Goal: Information Seeking & Learning: Learn about a topic

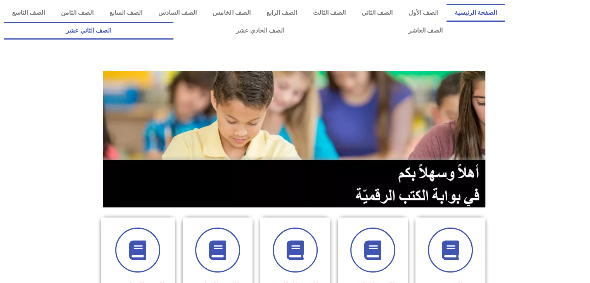
click at [144, 31] on link "الصف الثاني عشر" at bounding box center [89, 31] width 170 height 18
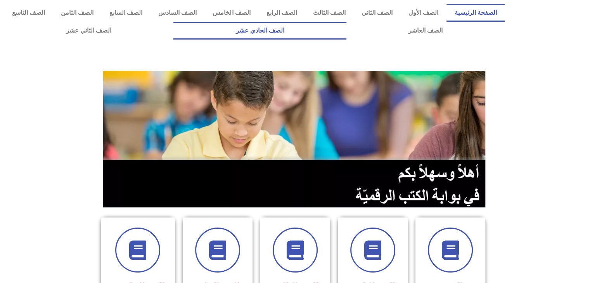
click at [326, 30] on link "الصف الحادي عشر" at bounding box center [259, 31] width 173 height 18
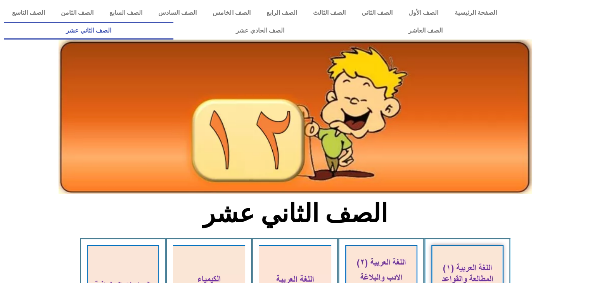
click at [133, 140] on img at bounding box center [296, 116] width 474 height 155
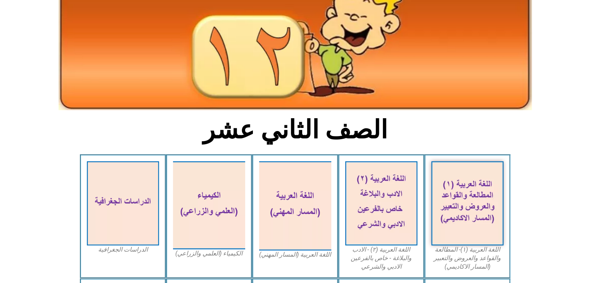
scroll to position [109, 0]
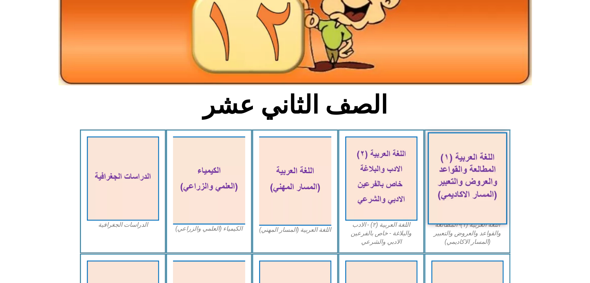
click at [446, 175] on img at bounding box center [468, 178] width 80 height 92
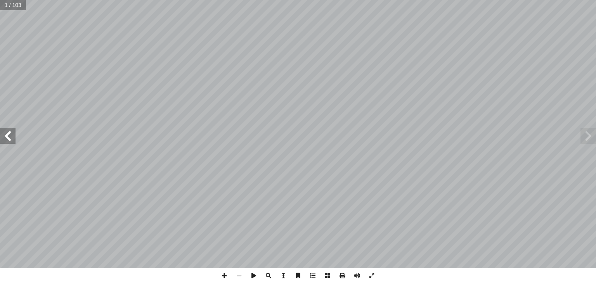
click at [5, 139] on span at bounding box center [8, 136] width 16 height 16
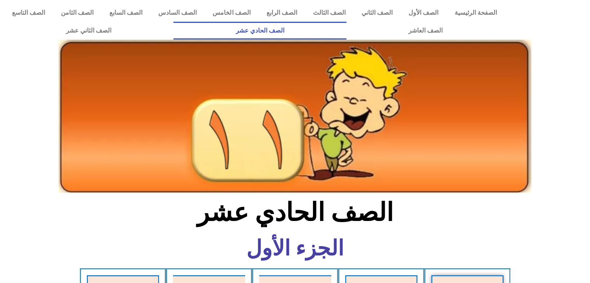
click at [481, 246] on section "الجزء الأول" at bounding box center [295, 252] width 590 height 31
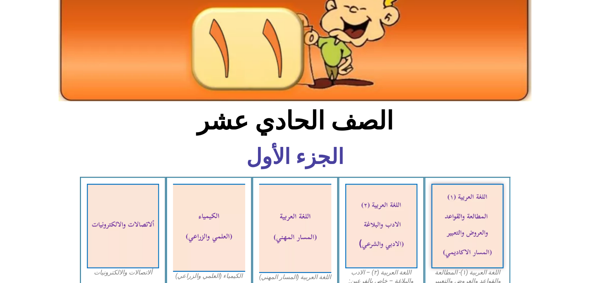
scroll to position [124, 0]
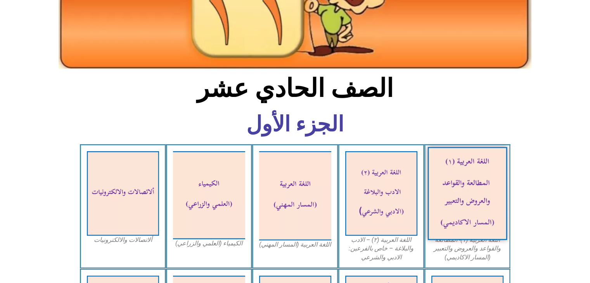
click at [459, 213] on img at bounding box center [468, 193] width 80 height 93
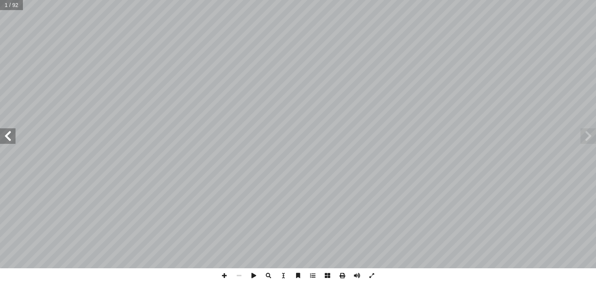
click at [1, 141] on span at bounding box center [8, 136] width 16 height 16
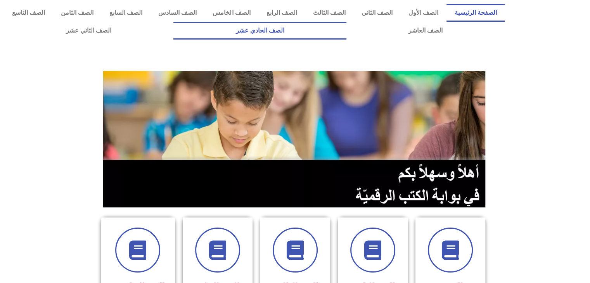
click at [340, 37] on link "الصف الحادي عشر" at bounding box center [259, 31] width 173 height 18
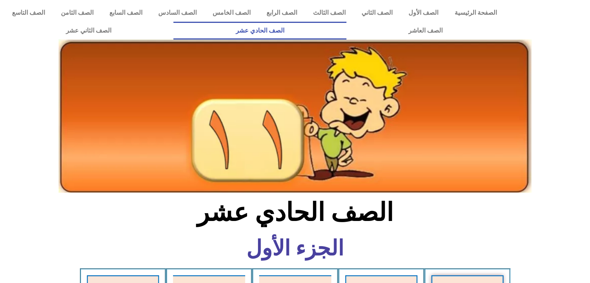
click at [406, 213] on h2 "الصف الحادي عشر" at bounding box center [295, 213] width 257 height 30
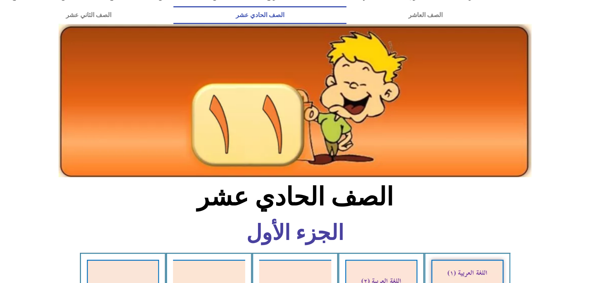
scroll to position [62, 0]
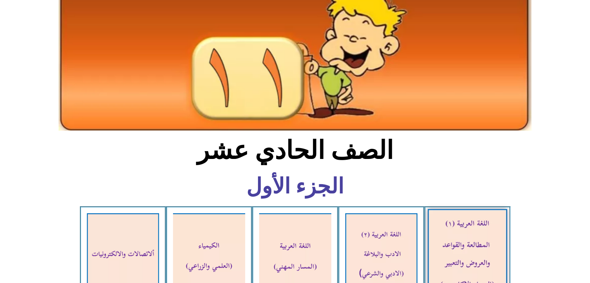
click at [482, 245] on img at bounding box center [468, 255] width 80 height 93
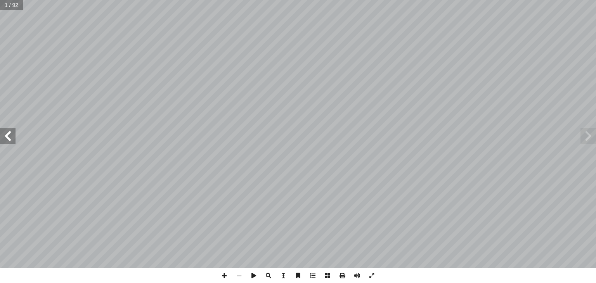
click at [4, 135] on span at bounding box center [8, 136] width 16 height 16
